Goal: Navigation & Orientation: Find specific page/section

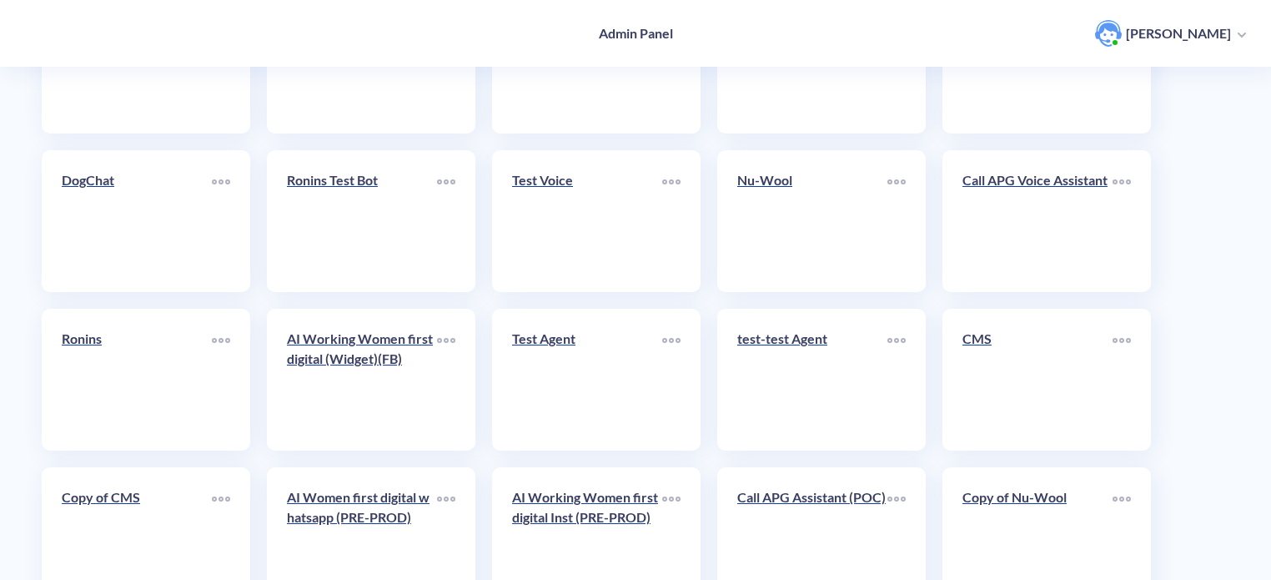
scroll to position [577, 0]
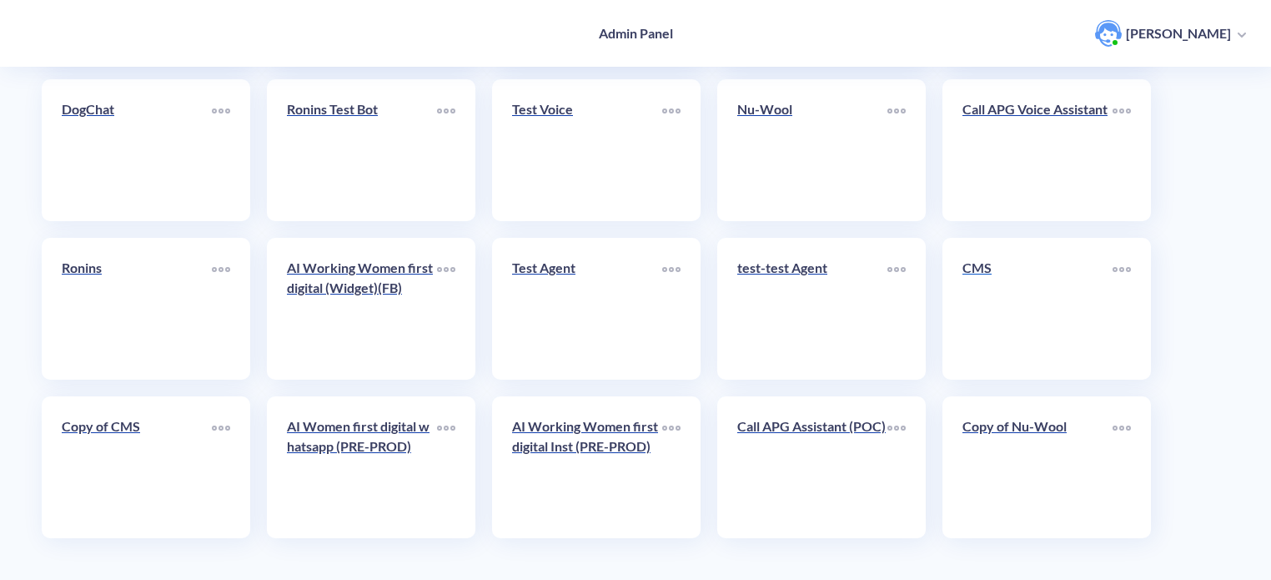
click at [1000, 284] on div "CMS" at bounding box center [1038, 274] width 150 height 33
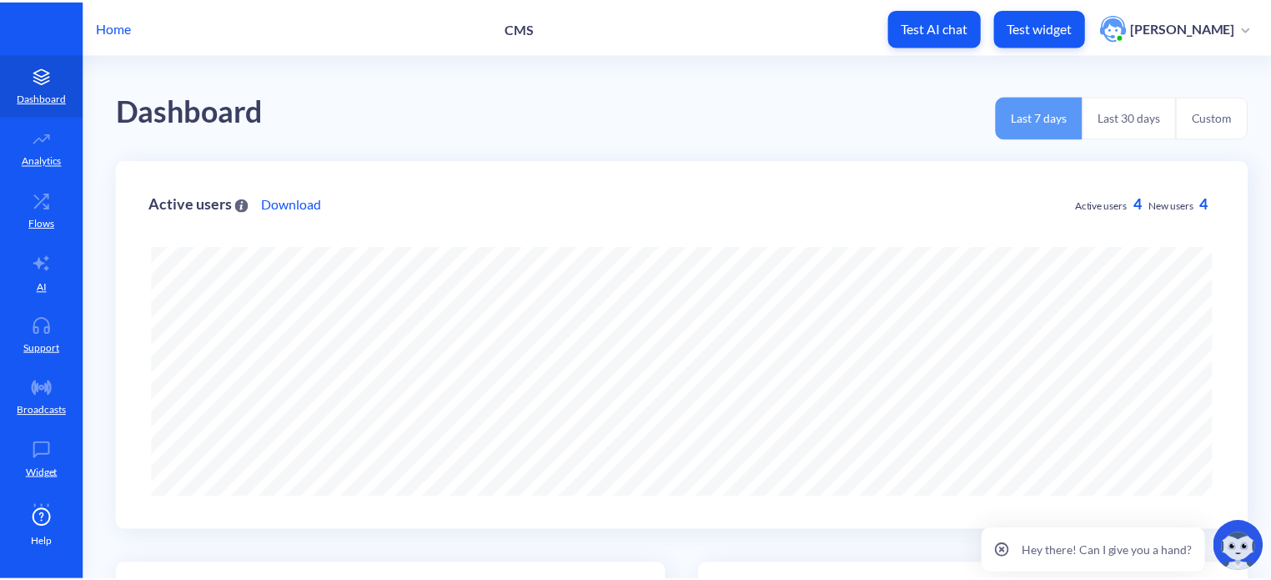
scroll to position [580, 1281]
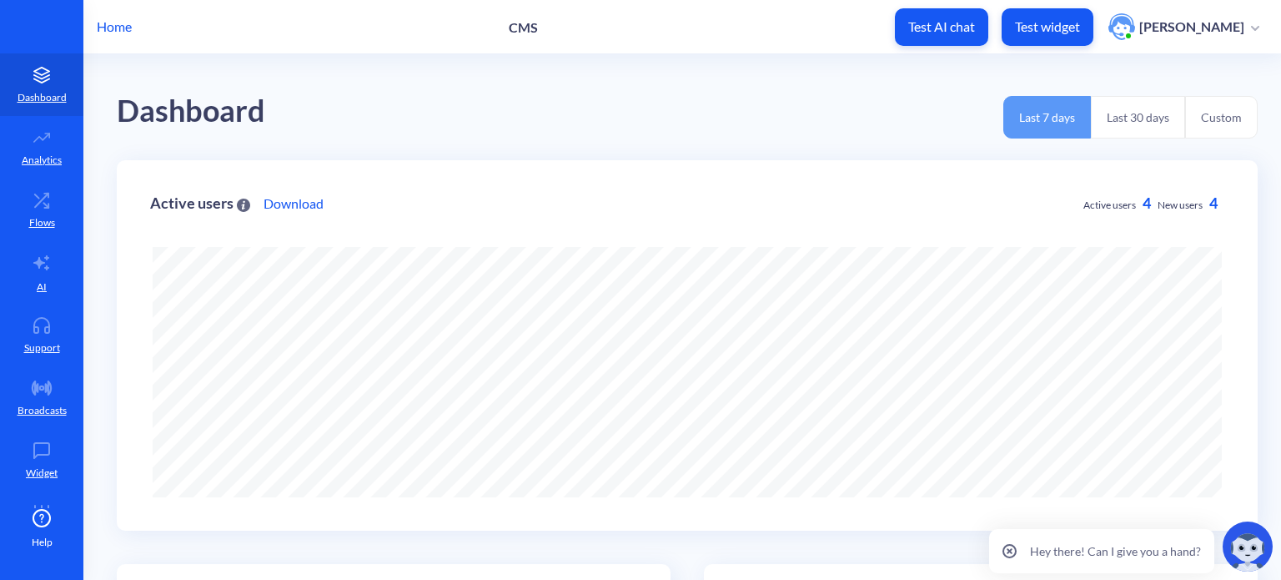
click at [114, 26] on p "Home" at bounding box center [114, 27] width 35 height 20
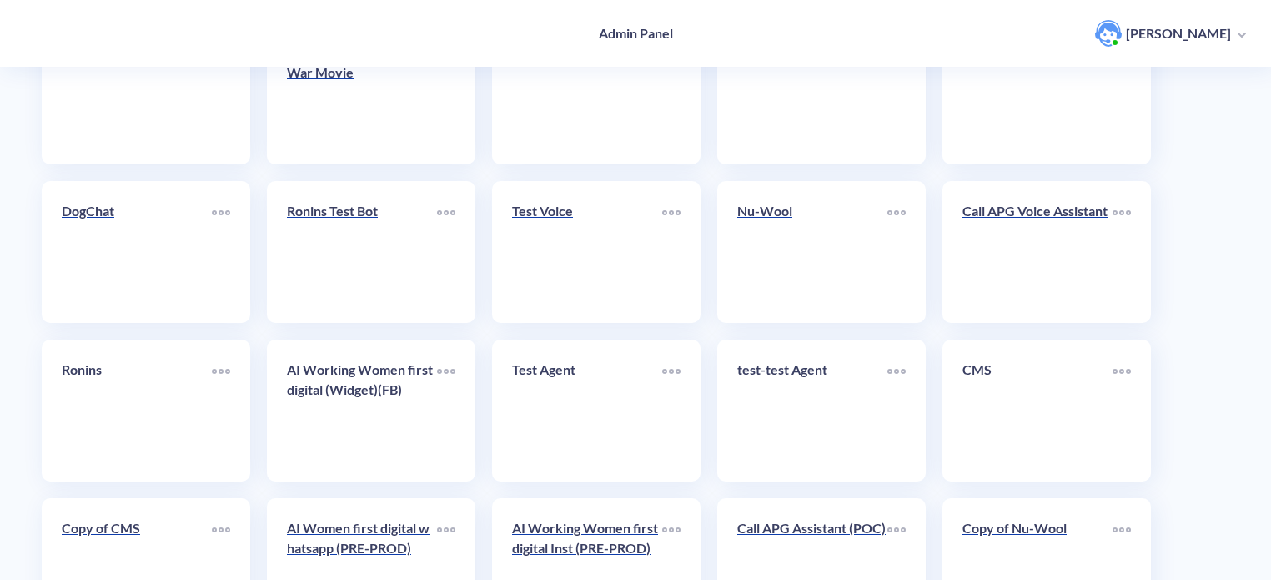
scroll to position [500, 0]
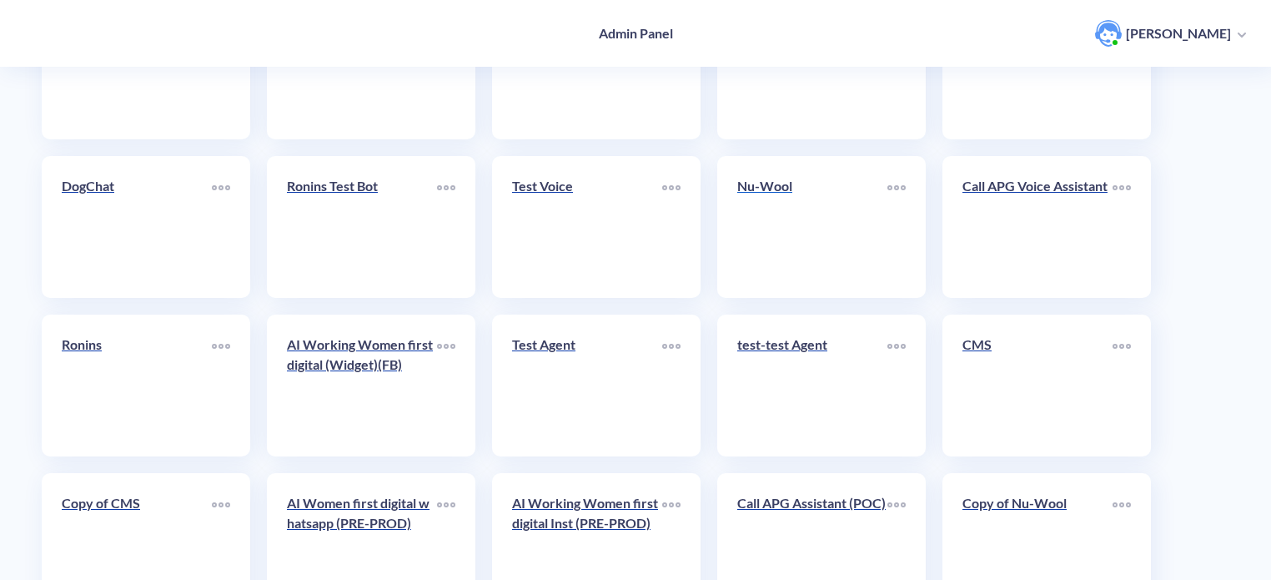
click at [832, 267] on link "Nu-Wool" at bounding box center [812, 227] width 150 height 102
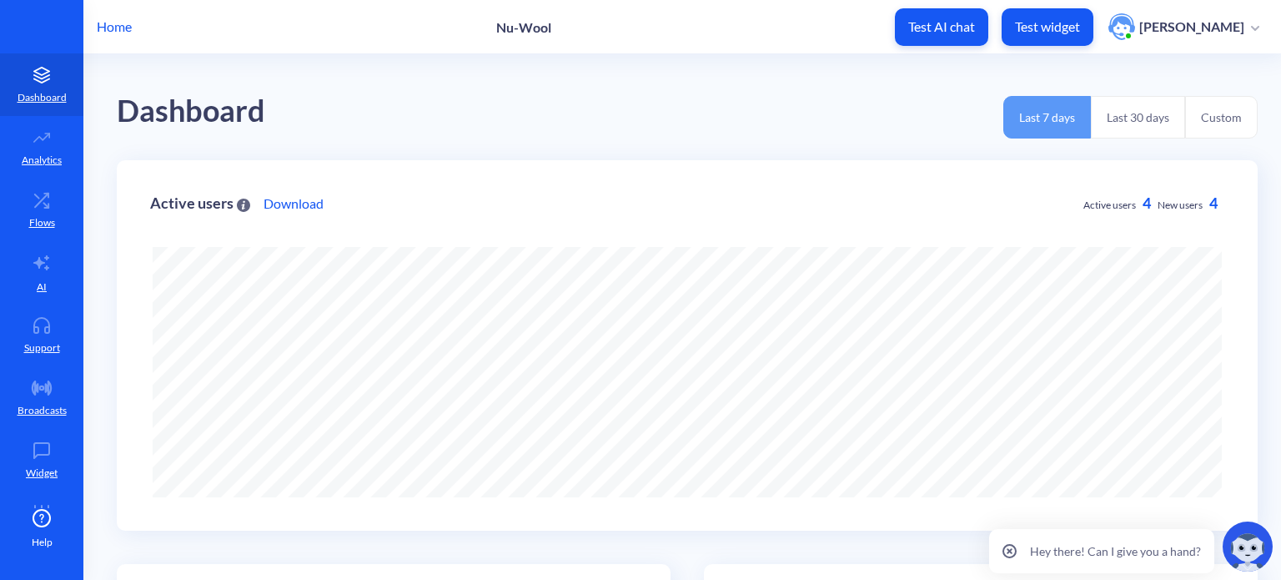
scroll to position [580, 1281]
click at [43, 276] on link "AI" at bounding box center [41, 272] width 83 height 63
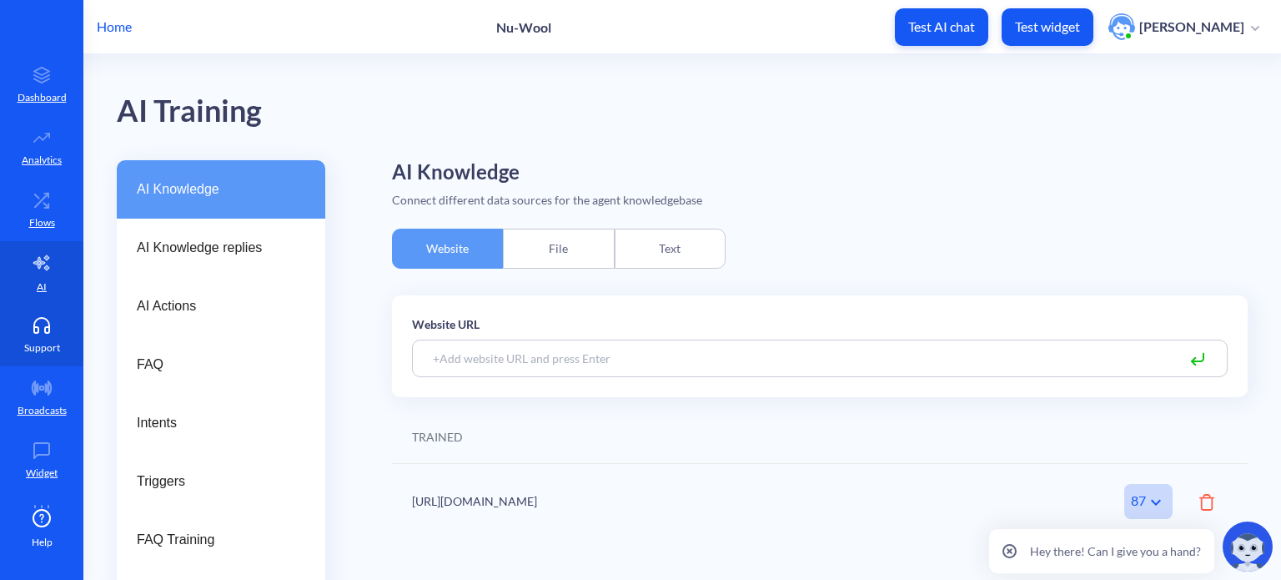
click at [37, 334] on link "Support" at bounding box center [41, 335] width 83 height 63
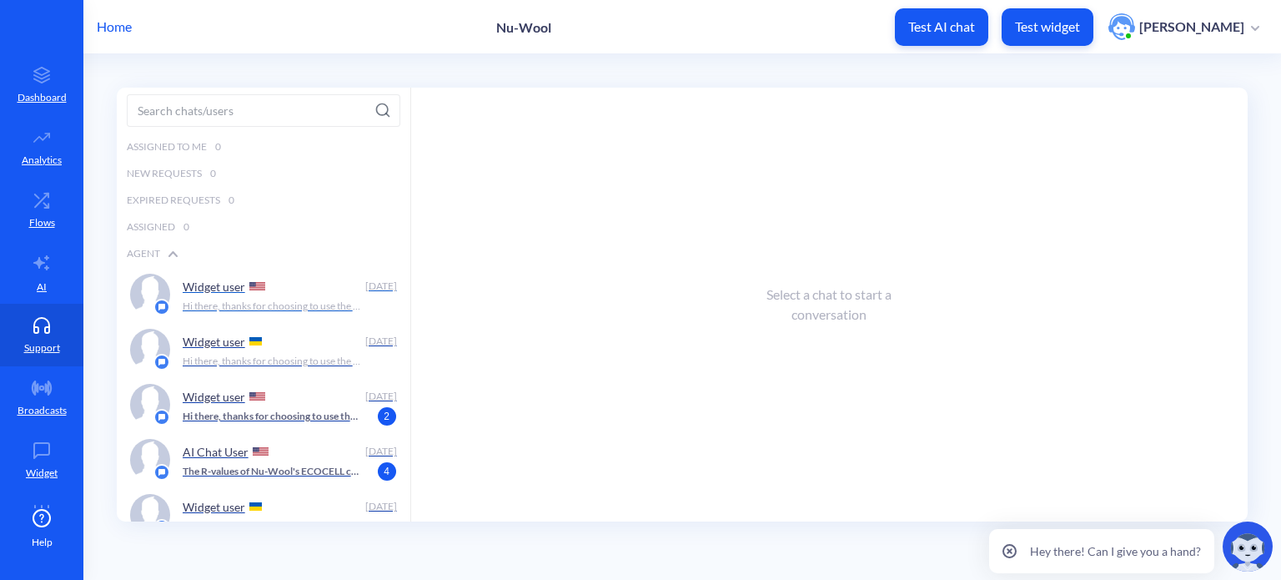
click at [290, 302] on p "Hi there, thanks for choosing to use the Nu-Wool Chatbot! How can I help you [D…" at bounding box center [272, 306] width 179 height 15
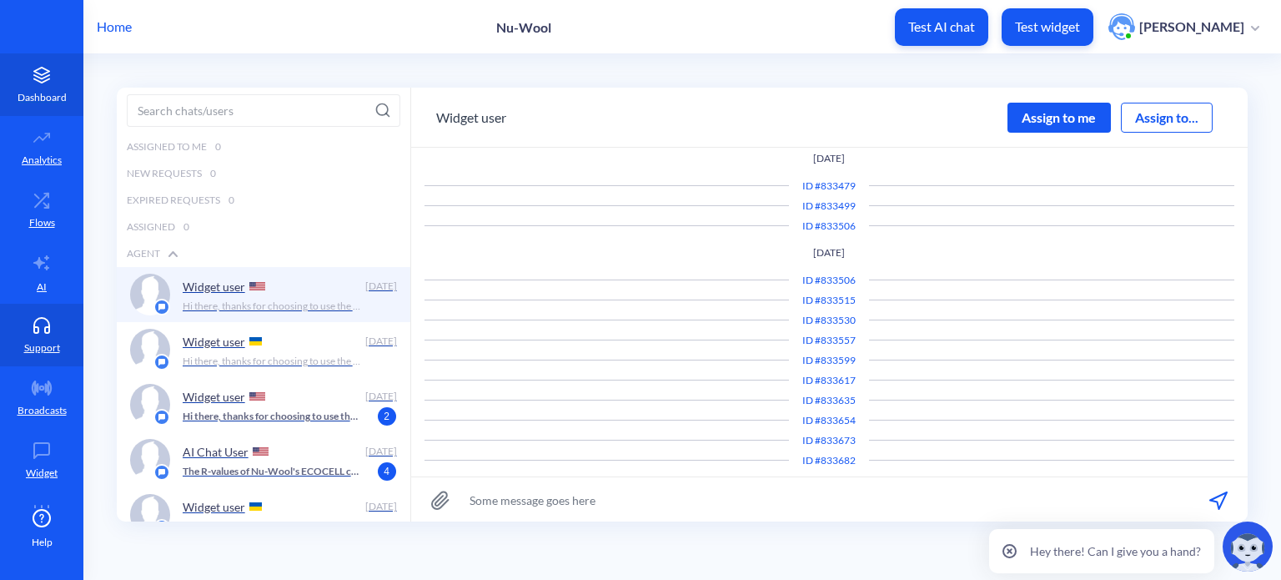
click at [31, 79] on icon at bounding box center [41, 75] width 33 height 17
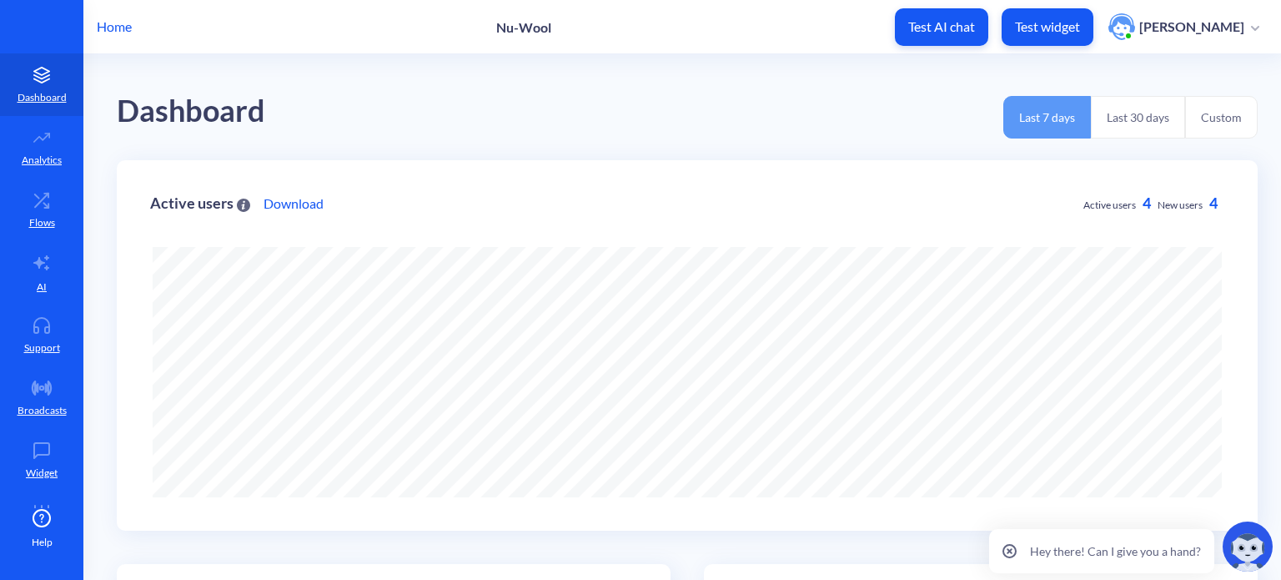
scroll to position [580, 1281]
